Goal: Navigation & Orientation: Find specific page/section

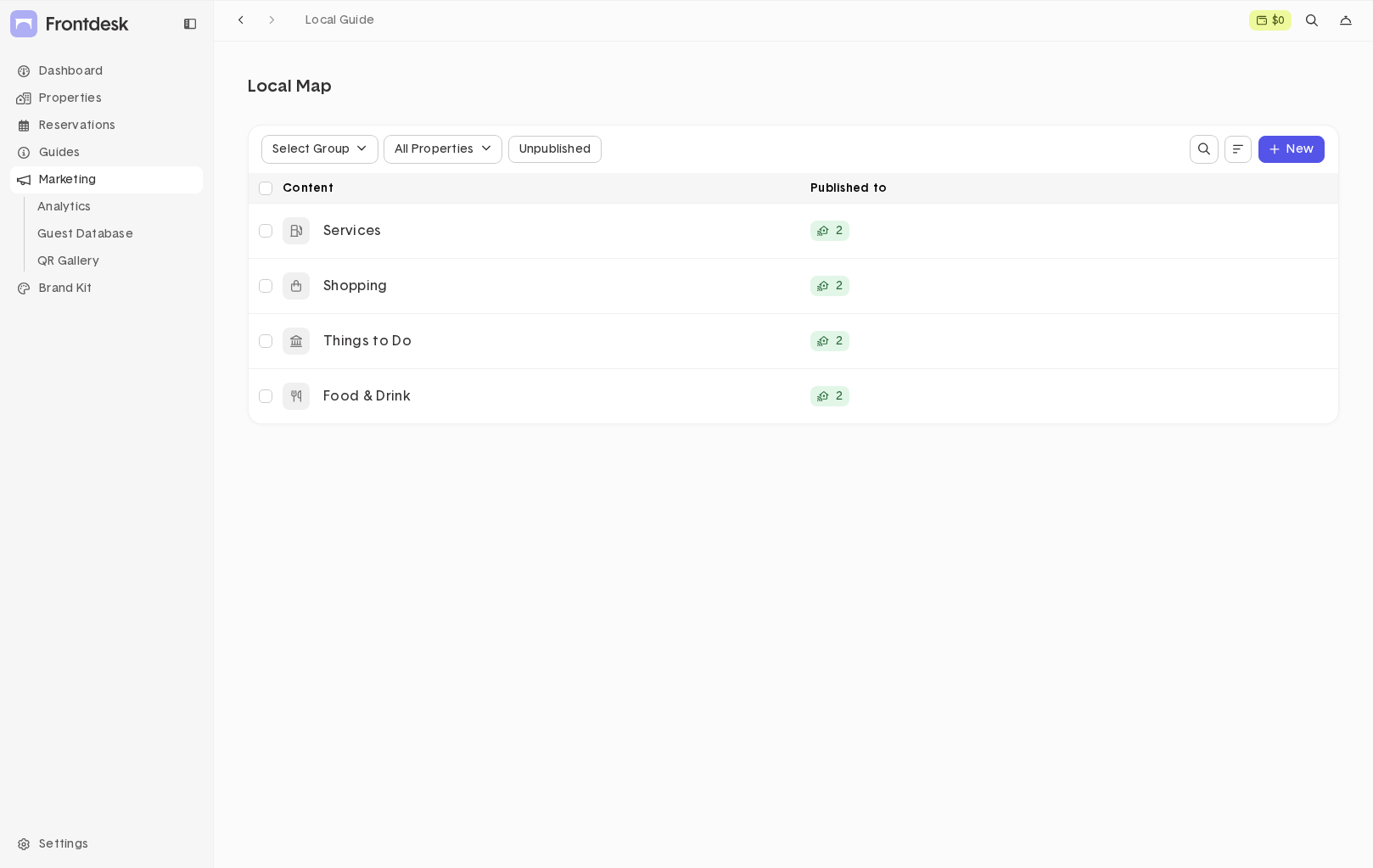
click at [66, 185] on div "Marketing" at bounding box center [106, 180] width 193 height 27
click at [86, 203] on li "Analytics" at bounding box center [116, 207] width 172 height 27
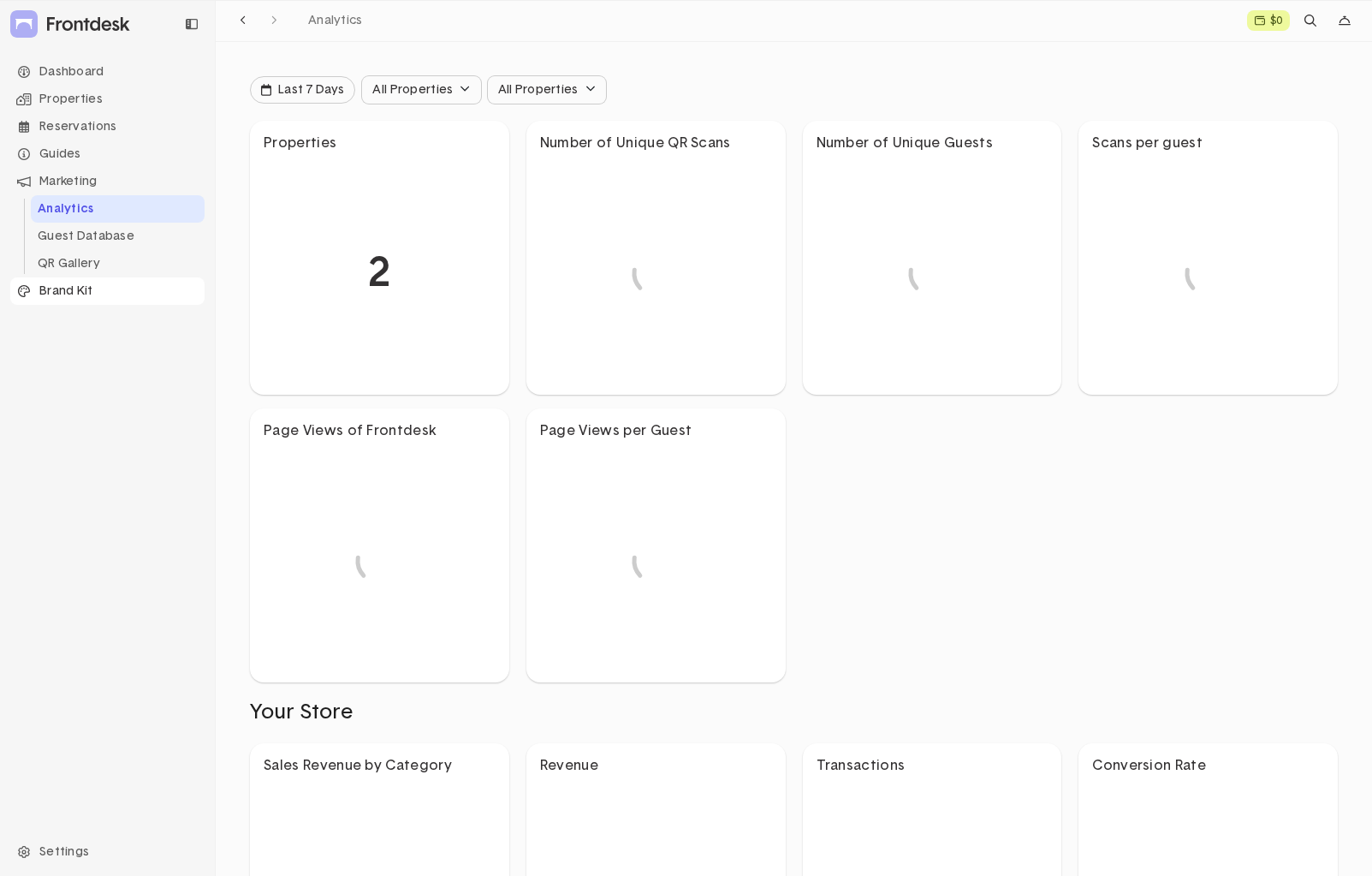
click at [78, 292] on div "Brand Kit" at bounding box center [107, 291] width 194 height 28
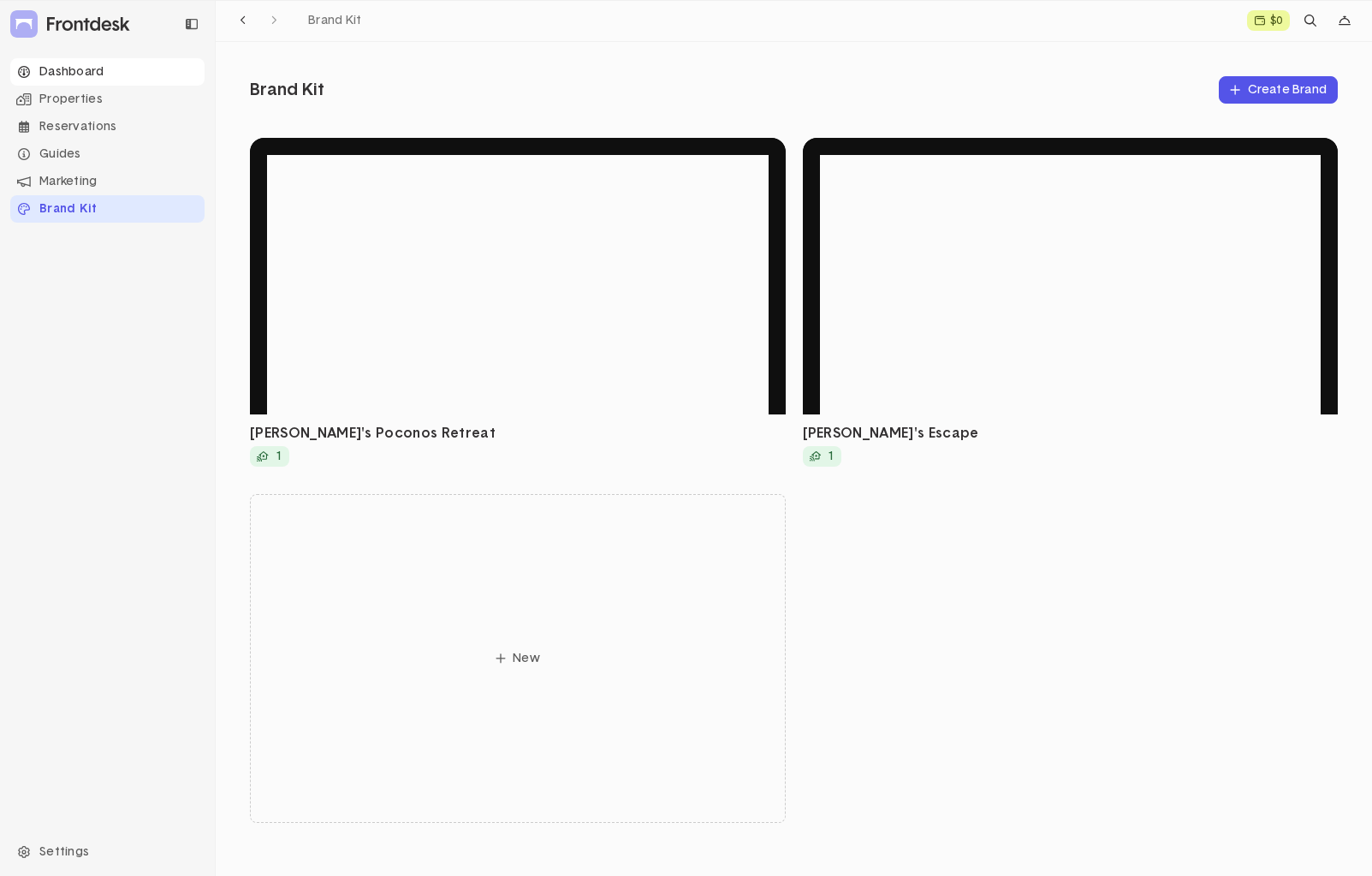
click at [66, 82] on div "Dashboard" at bounding box center [107, 72] width 194 height 28
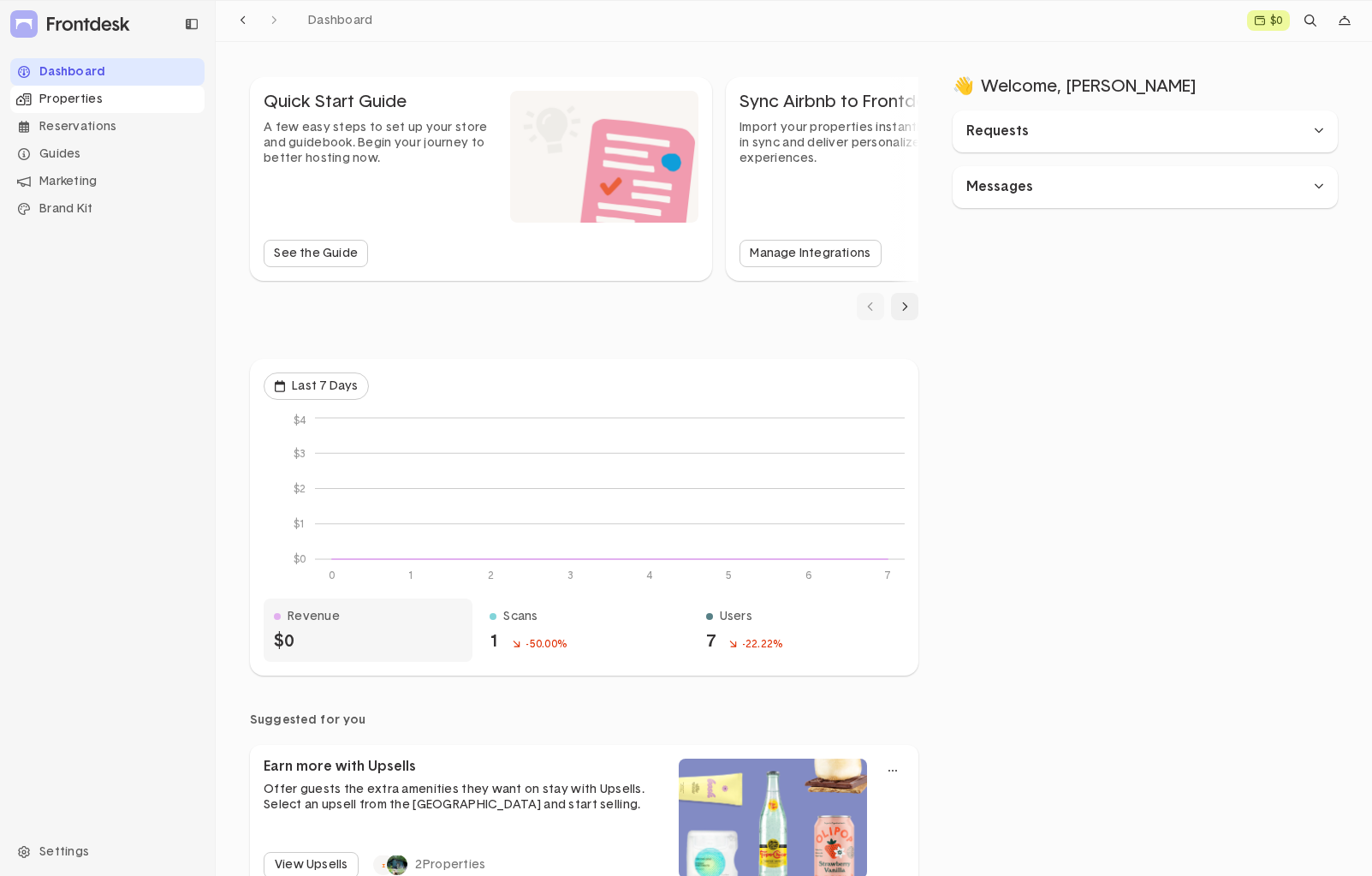
click at [99, 97] on div "Properties" at bounding box center [107, 99] width 194 height 28
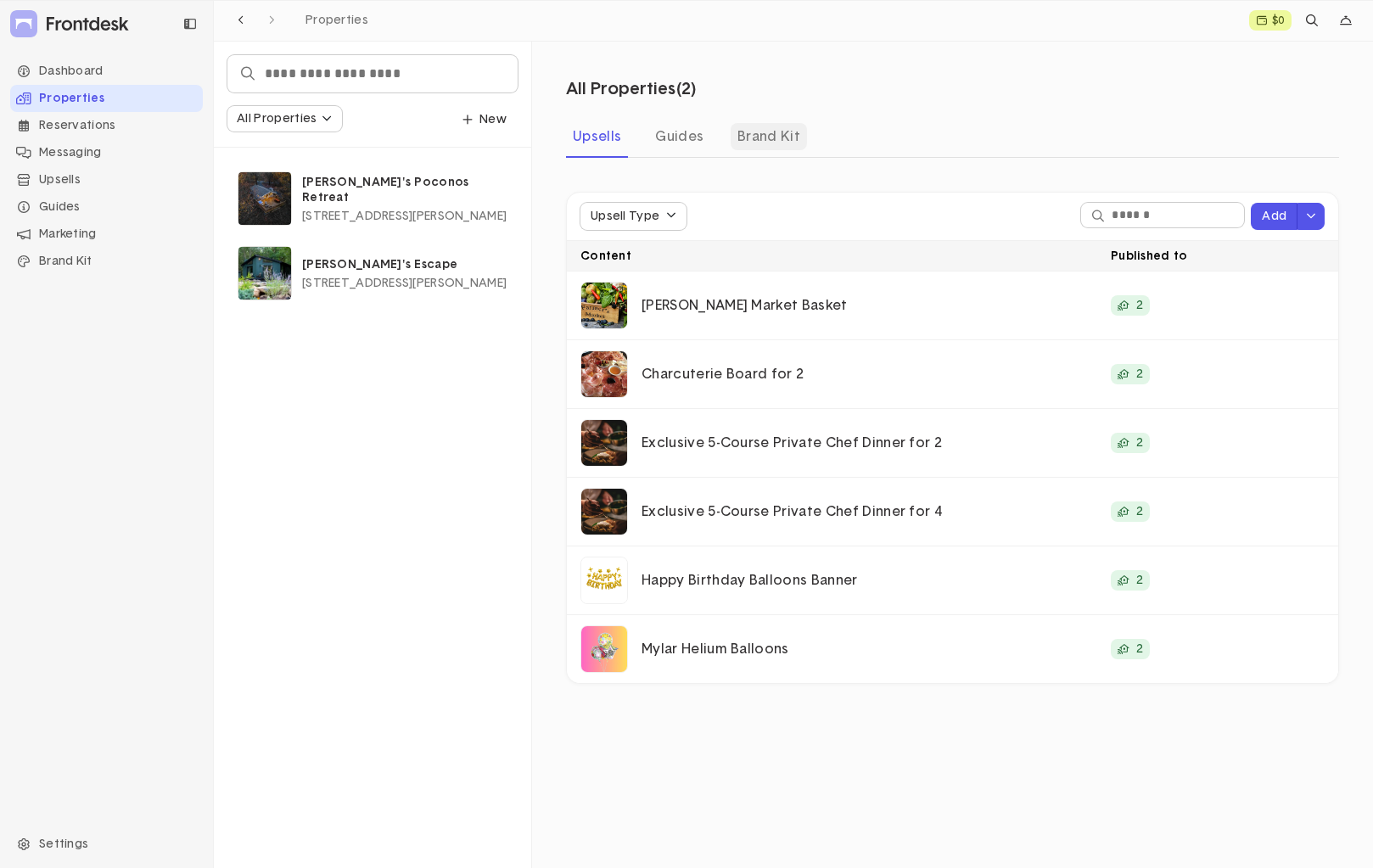
click at [782, 143] on div "Brand Kit" at bounding box center [769, 137] width 76 height 27
